Goal: Obtain resource: Obtain resource

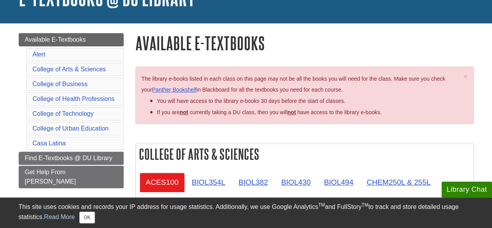
scroll to position [65, 0]
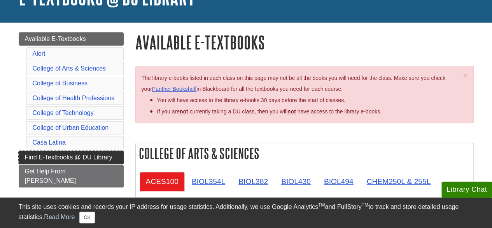
click at [108, 155] on span "Find E-Textbooks @ DU Library" at bounding box center [69, 157] width 88 height 7
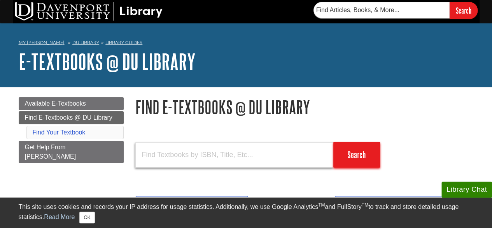
click at [231, 158] on input "text" at bounding box center [234, 154] width 198 height 25
paste input "9781266774928"
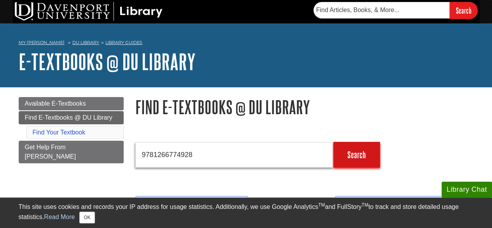
type input "9781266774928"
click at [361, 158] on input "Search" at bounding box center [357, 155] width 47 height 26
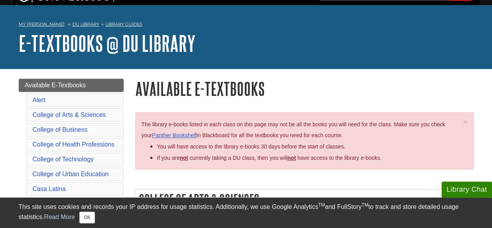
scroll to position [19, 0]
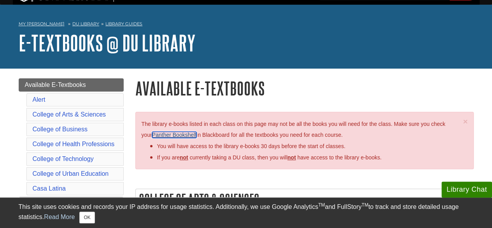
click at [181, 135] on link "Panther Bookshelf" at bounding box center [174, 135] width 44 height 6
